Goal: Check status

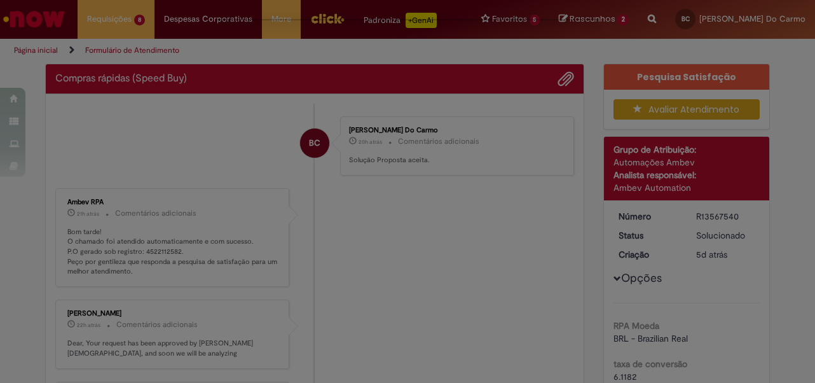
click at [221, 191] on div "Feedback" at bounding box center [407, 191] width 815 height 383
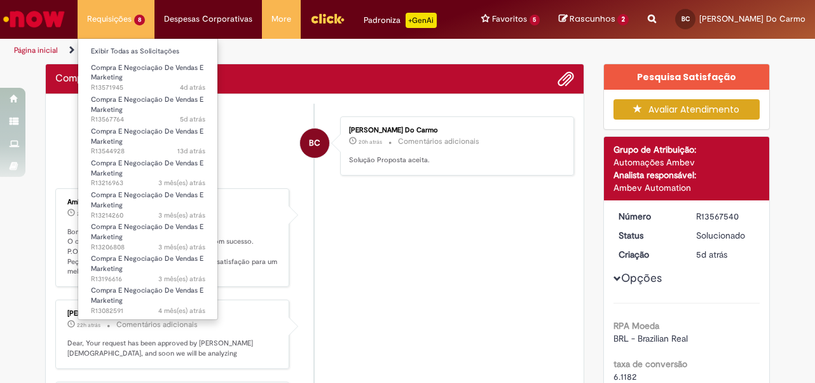
click at [122, 58] on li "Compra E Negociação De Vendas E Marketing 4d atrás 4 dias atrás R13571945" at bounding box center [148, 73] width 140 height 30
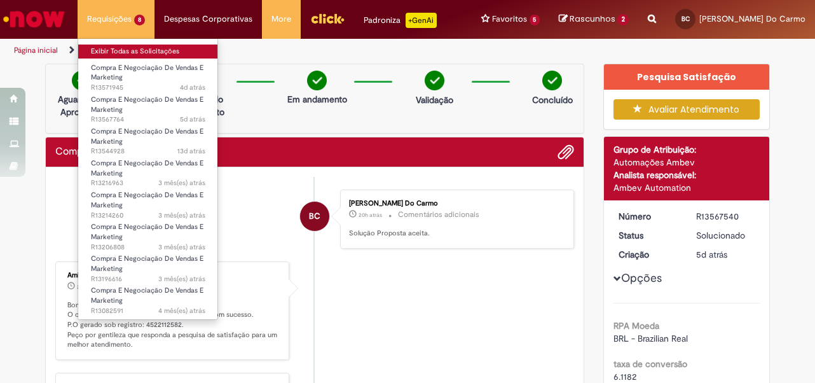
click at [125, 53] on link "Exibir Todas as Solicitações" at bounding box center [148, 52] width 140 height 14
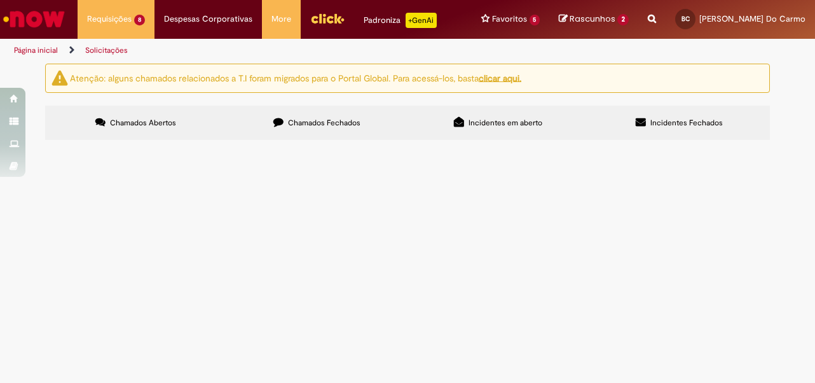
scroll to position [31, 0]
click at [0, 0] on span "Nova fonte de [DEMOGRAPHIC_DATA], VBI novo" at bounding box center [0, 0] width 0 height 0
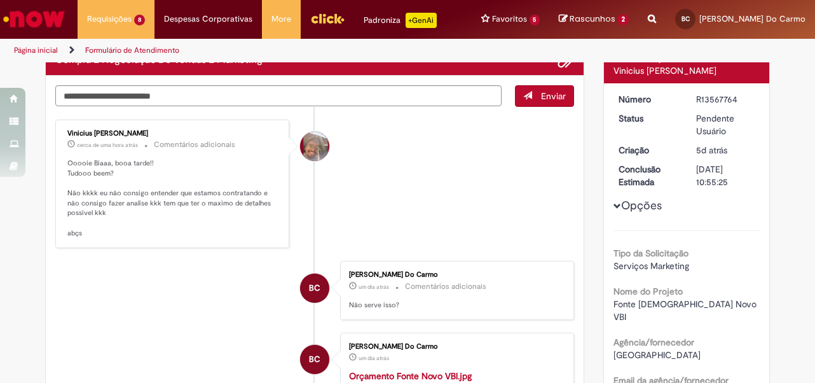
click at [207, 236] on div "Vinicius [PERSON_NAME] cerca de uma hora atrás cerca de uma hora atrás Comentár…" at bounding box center [172, 183] width 226 height 121
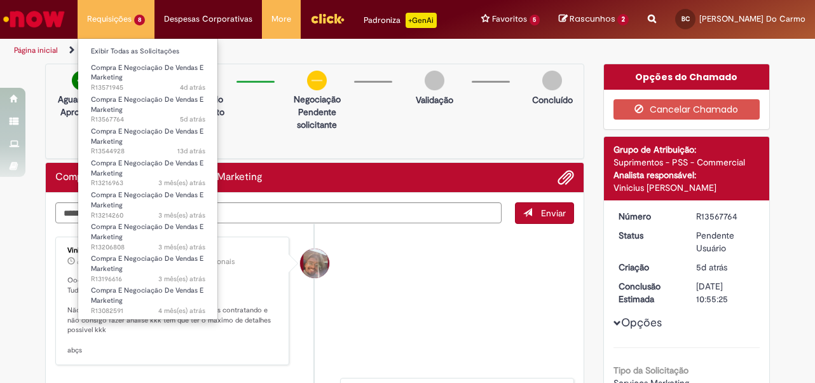
click at [126, 43] on li "Exibir Todas as Solicitações" at bounding box center [148, 50] width 140 height 17
